Goal: Find specific page/section: Find specific page/section

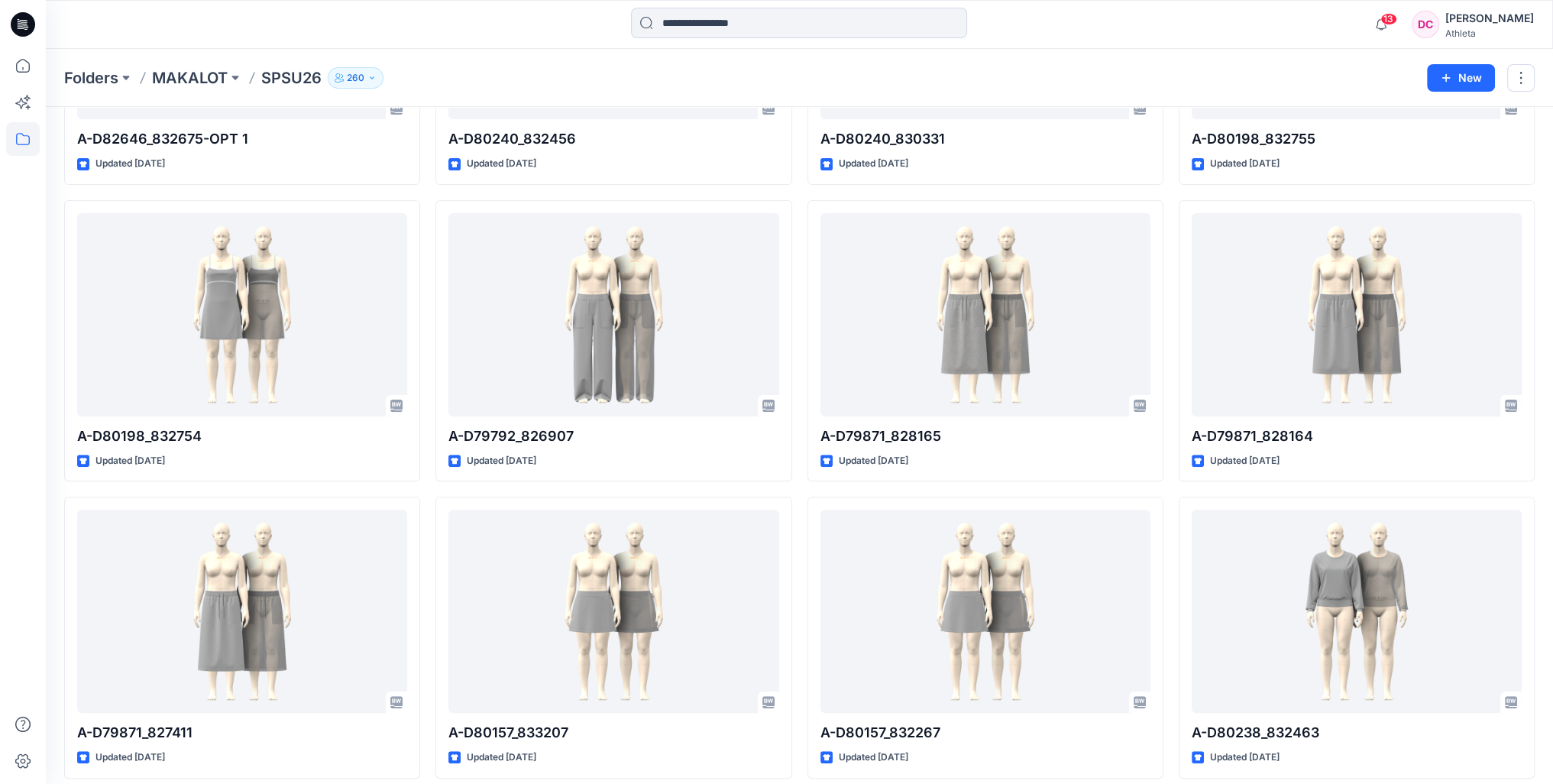
scroll to position [537, 0]
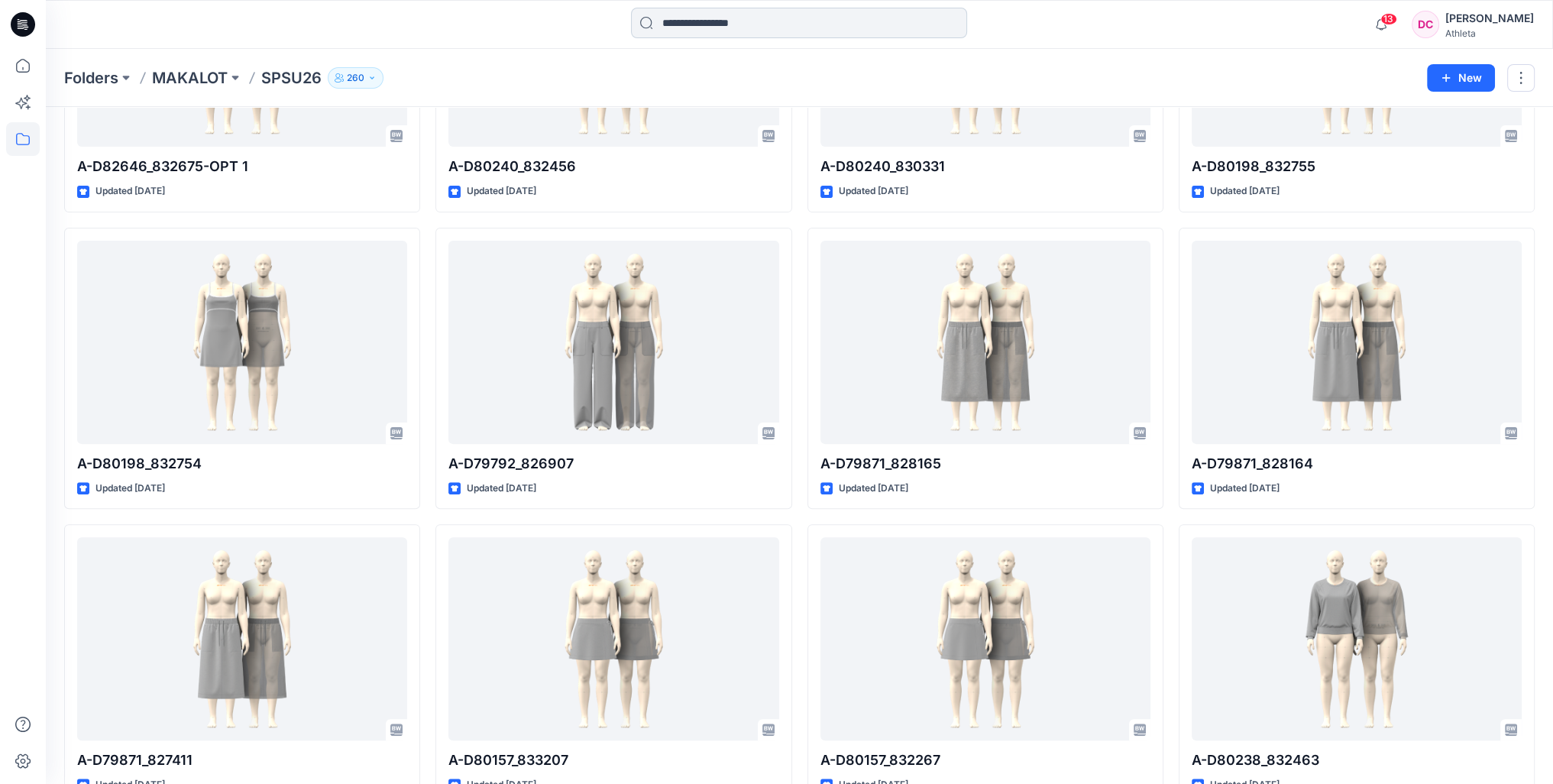
click at [804, 34] on input at bounding box center [798, 23] width 336 height 30
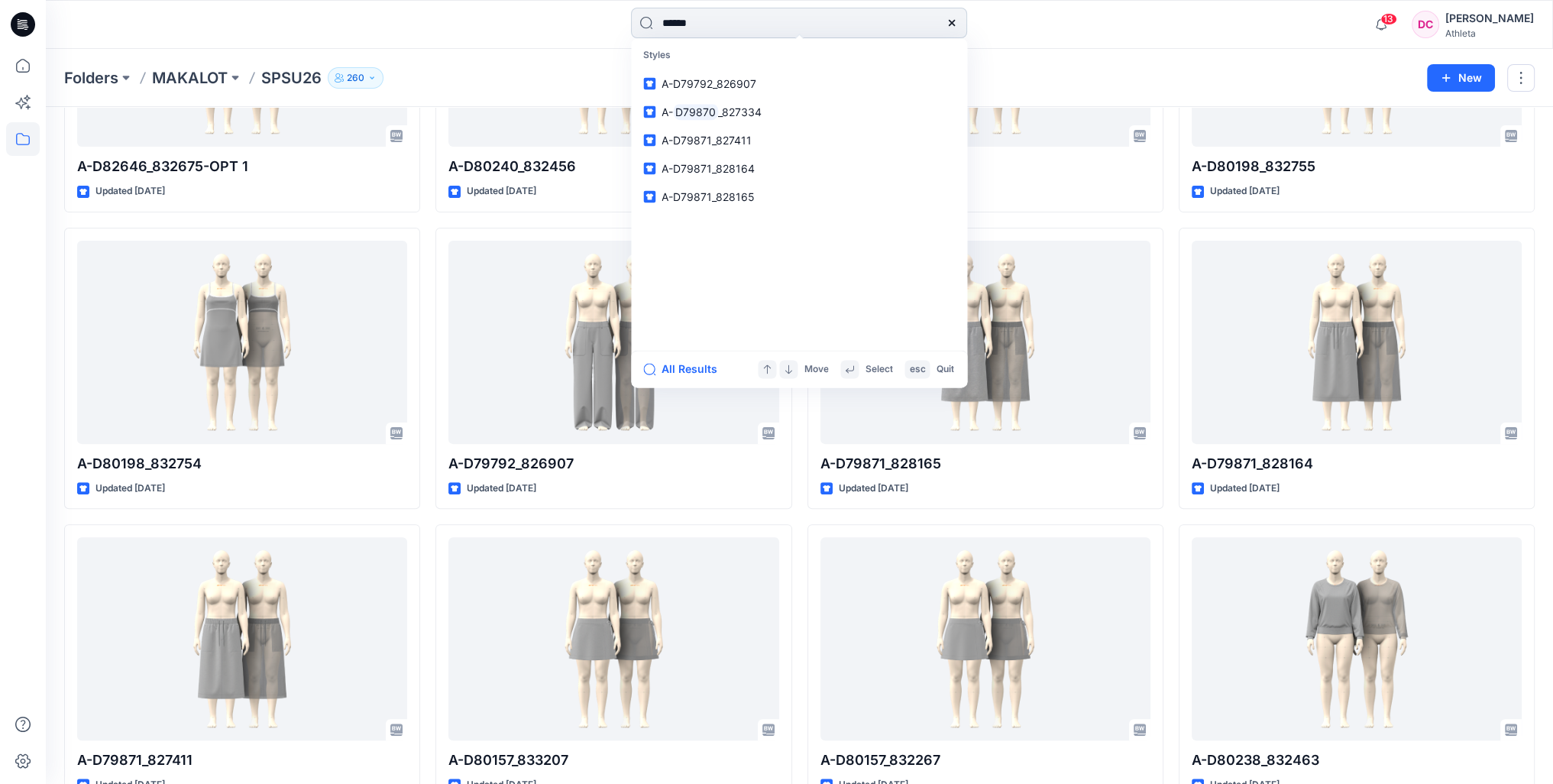
type input "******"
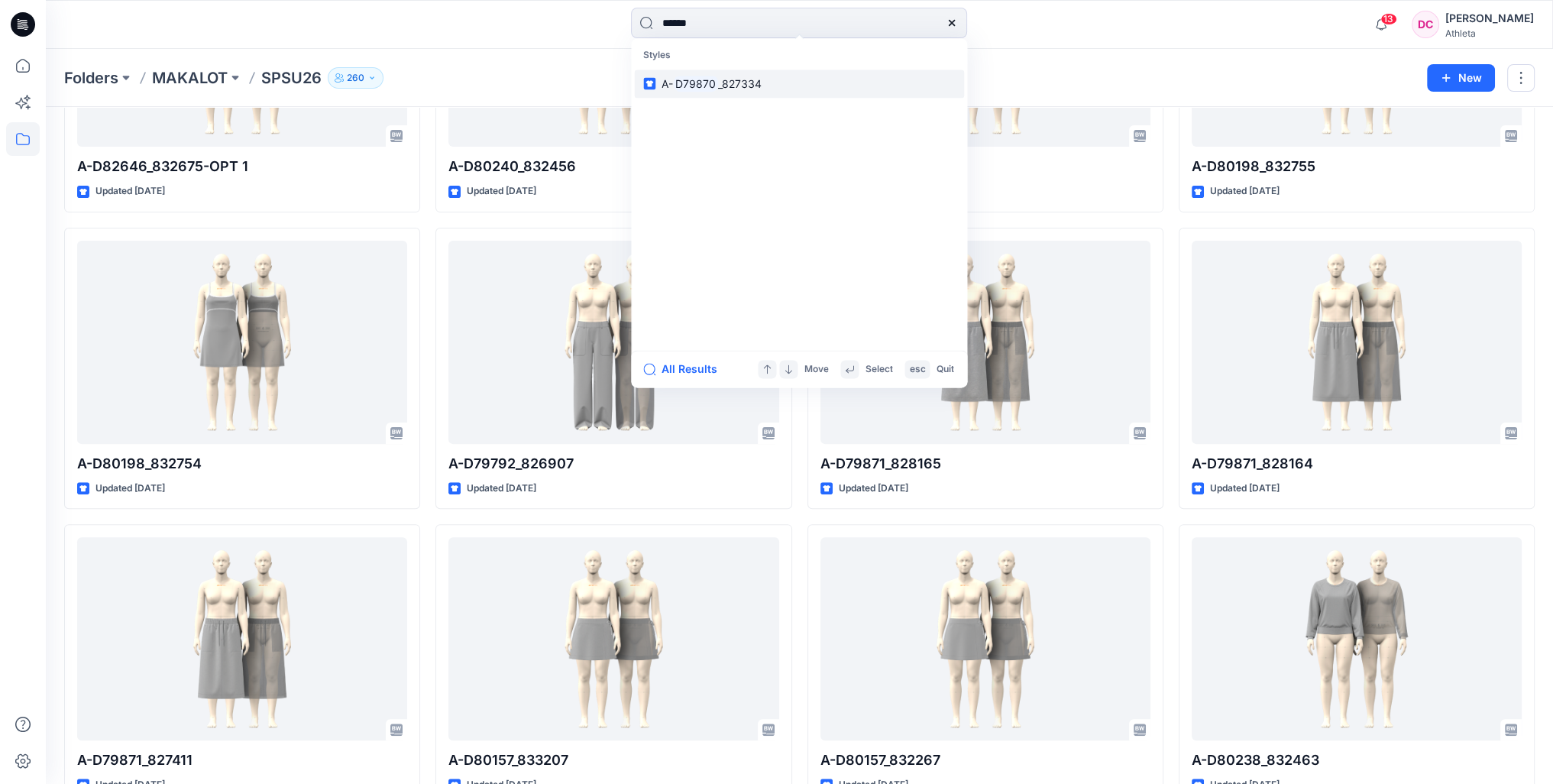
click at [767, 81] on link "A- D79870 _827334" at bounding box center [799, 83] width 330 height 28
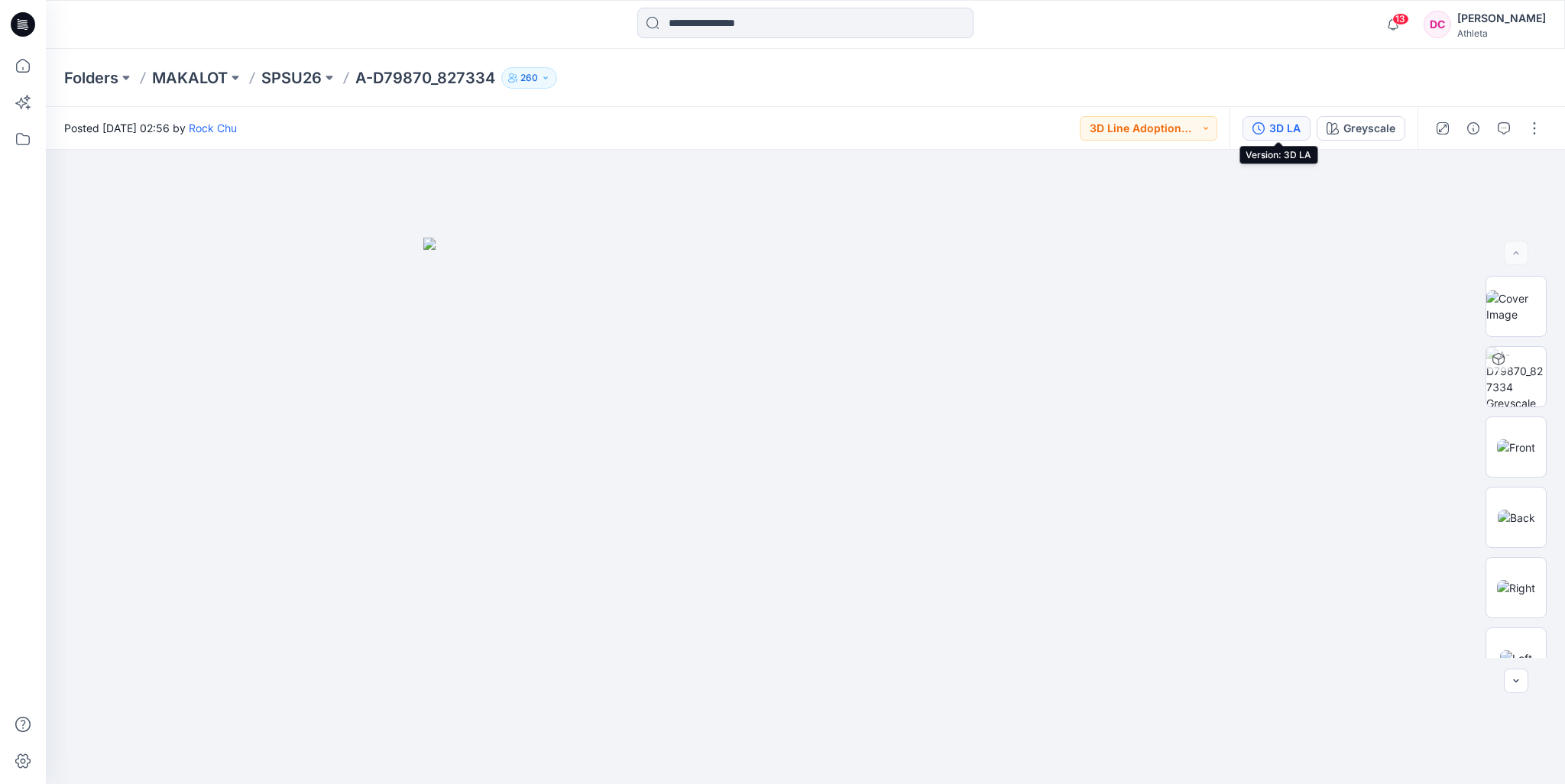
click at [1297, 130] on div "3D LA" at bounding box center [1285, 129] width 31 height 17
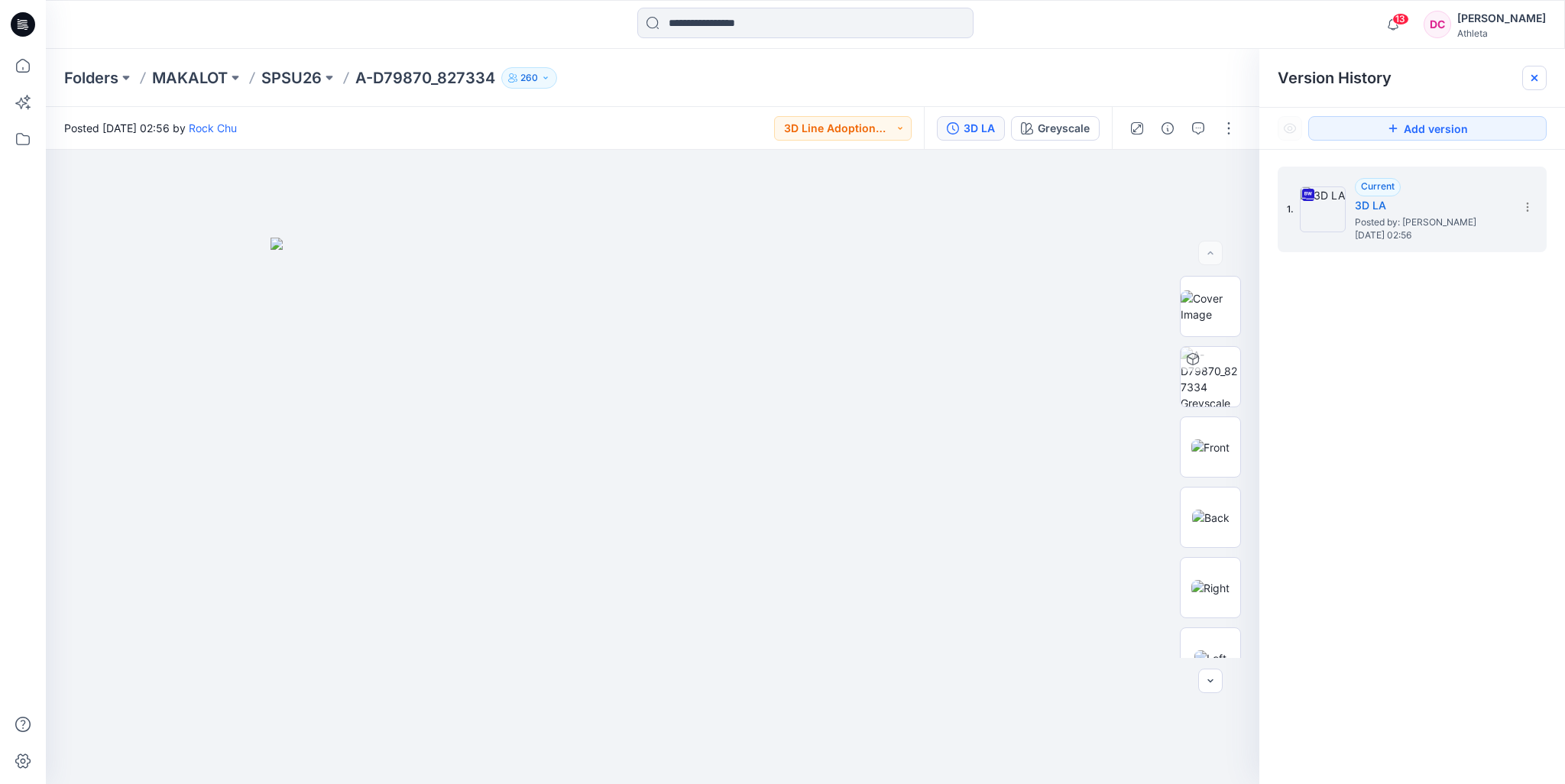
click at [1531, 76] on icon at bounding box center [1535, 78] width 12 height 12
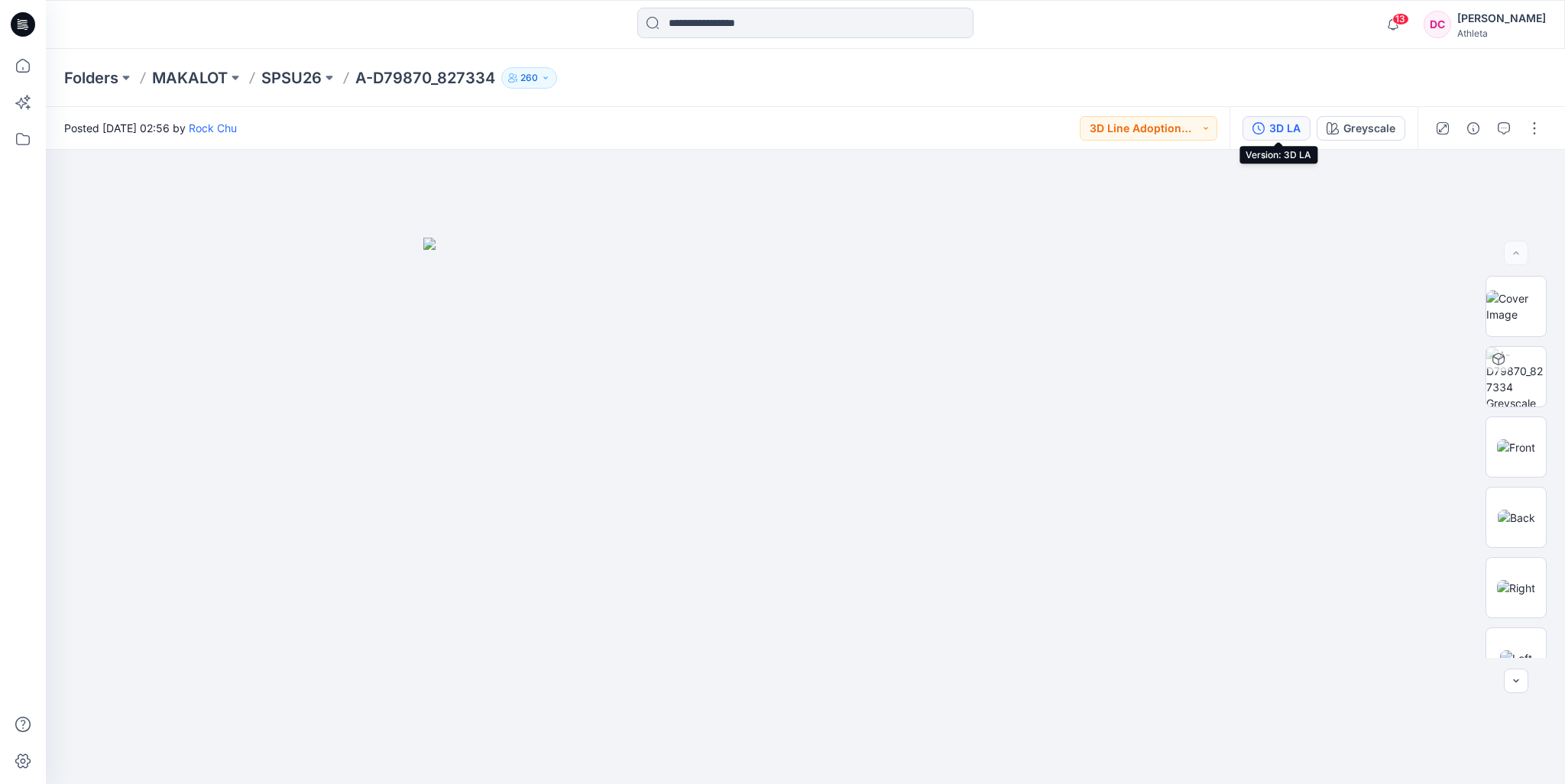
click at [1300, 132] on div "3D LA" at bounding box center [1285, 129] width 31 height 17
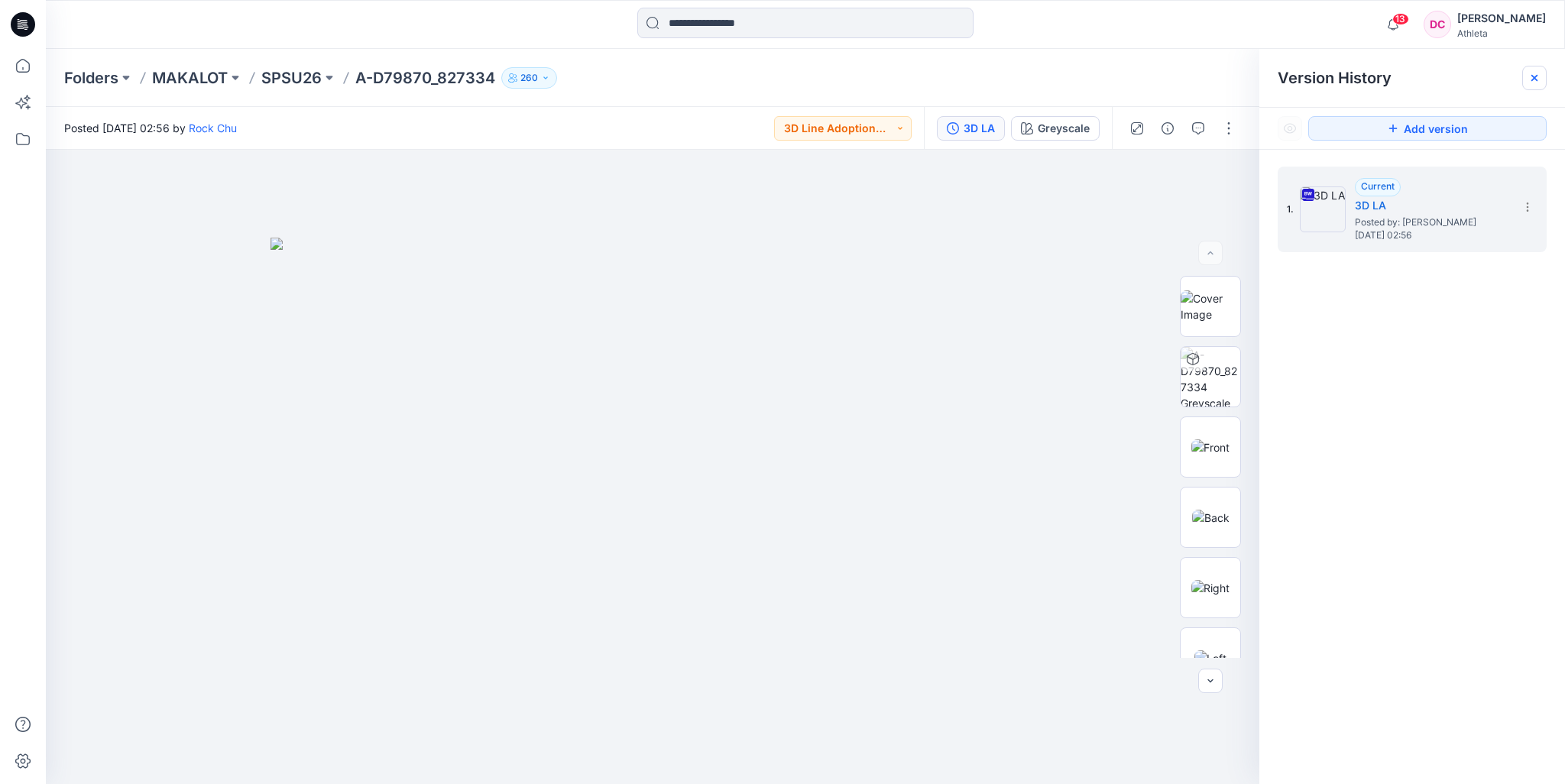
click at [1535, 77] on icon at bounding box center [1535, 78] width 6 height 6
